Goal: Transaction & Acquisition: Purchase product/service

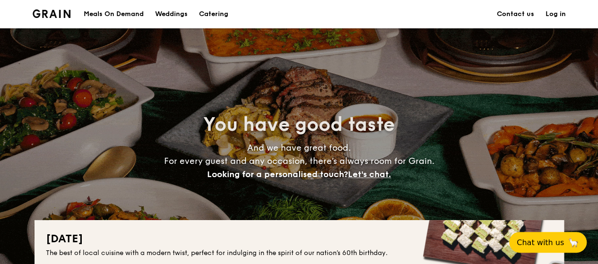
click at [213, 10] on h1 "Catering" at bounding box center [213, 14] width 29 height 28
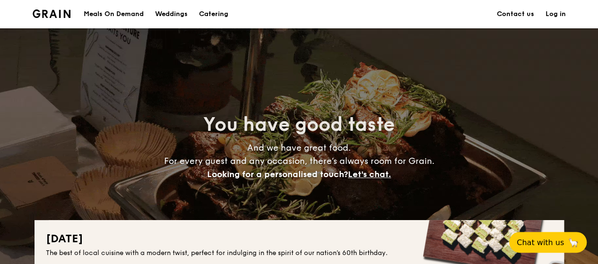
click at [210, 14] on h1 "Catering" at bounding box center [213, 14] width 29 height 28
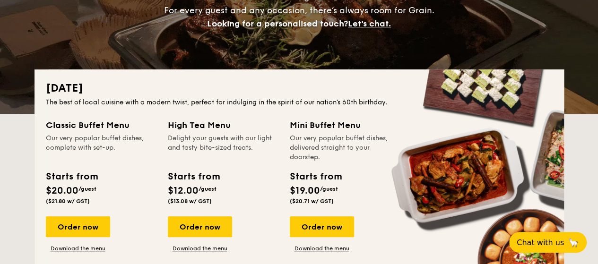
scroll to position [189, 0]
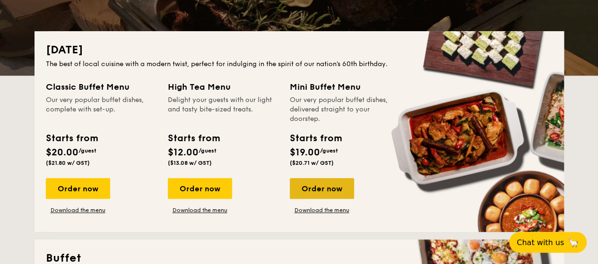
click at [323, 192] on div "Order now" at bounding box center [322, 188] width 64 height 21
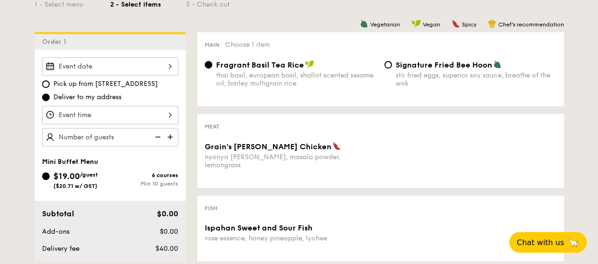
scroll to position [236, 0]
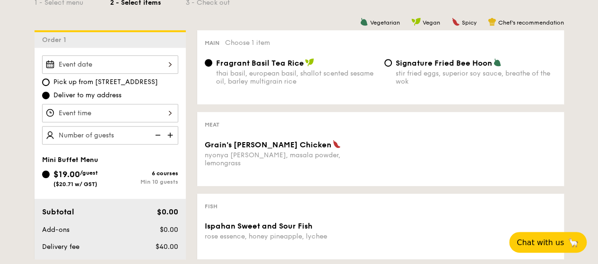
click at [171, 129] on img at bounding box center [171, 135] width 14 height 18
click at [157, 132] on img at bounding box center [157, 135] width 14 height 18
type input "10 guests"
click at [157, 132] on img at bounding box center [157, 135] width 14 height 18
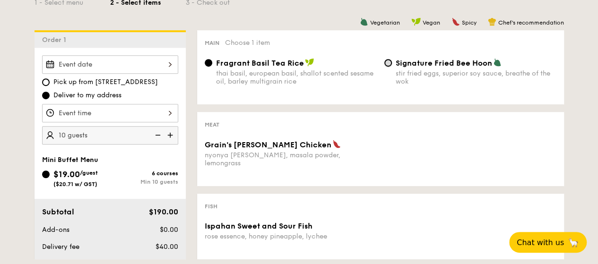
click at [389, 63] on input "Signature Fried Bee Hoon stir fried eggs, superior soy sauce, breathe of the wok" at bounding box center [388, 63] width 8 height 8
radio input "true"
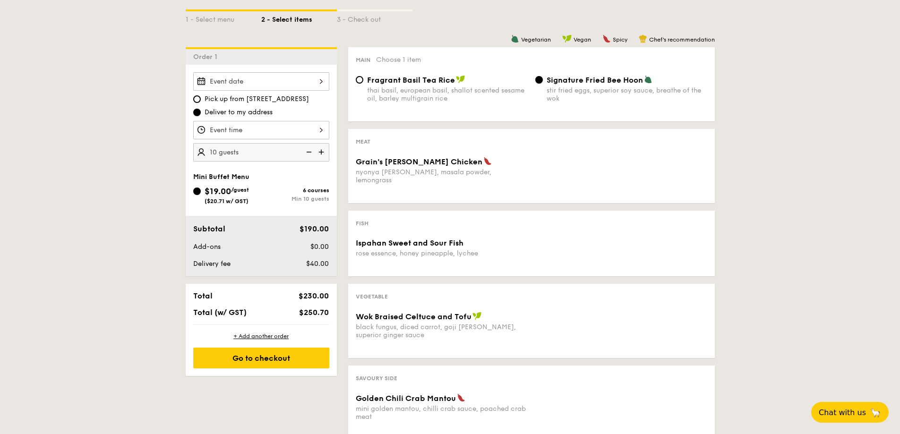
scroll to position [189, 0]
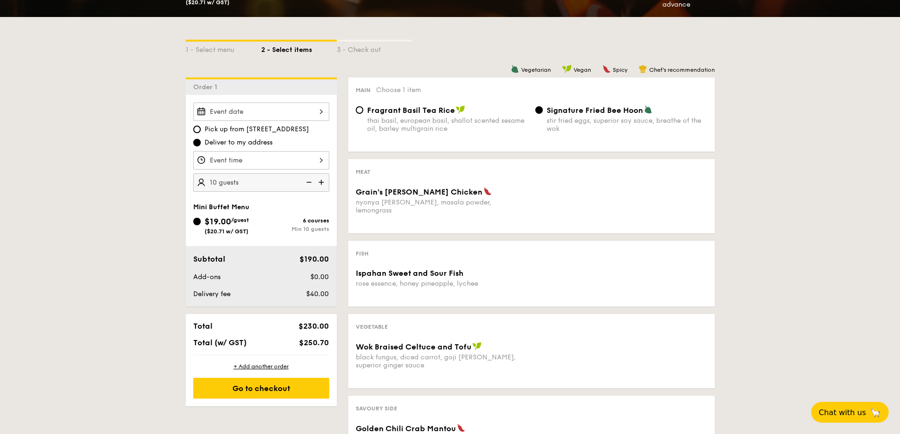
click at [318, 117] on div at bounding box center [261, 111] width 136 height 18
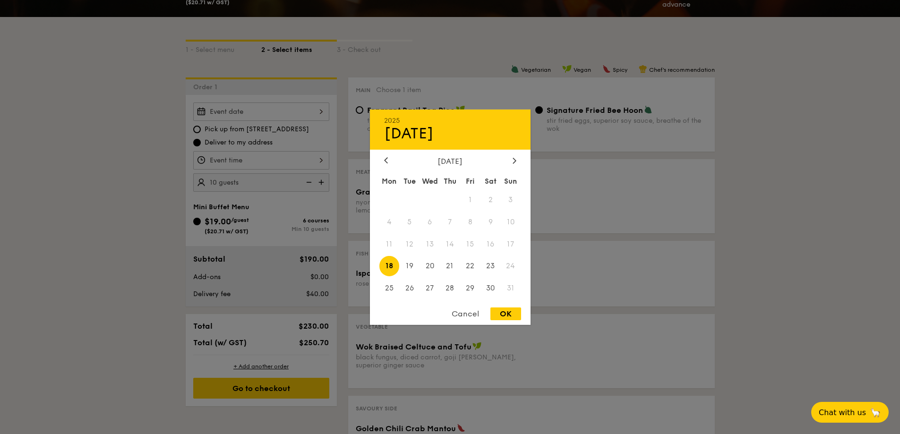
click at [510, 264] on span "31" at bounding box center [511, 288] width 20 height 20
click at [514, 161] on icon at bounding box center [514, 160] width 4 height 6
click at [384, 159] on icon at bounding box center [386, 160] width 4 height 6
click at [387, 159] on icon at bounding box center [386, 160] width 4 height 6
